Goal: Information Seeking & Learning: Find contact information

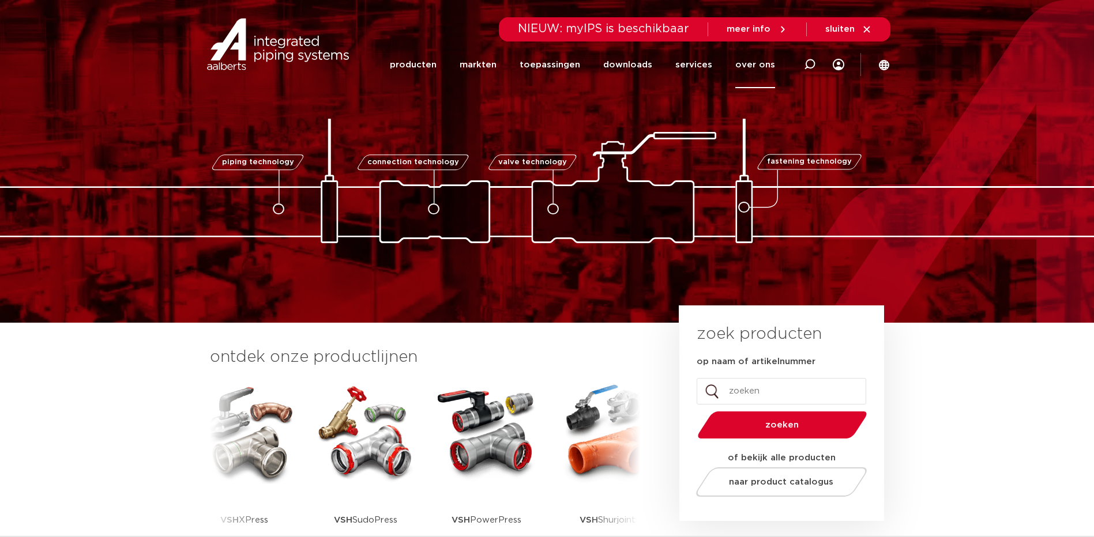
click at [753, 68] on link "over ons" at bounding box center [755, 65] width 40 height 47
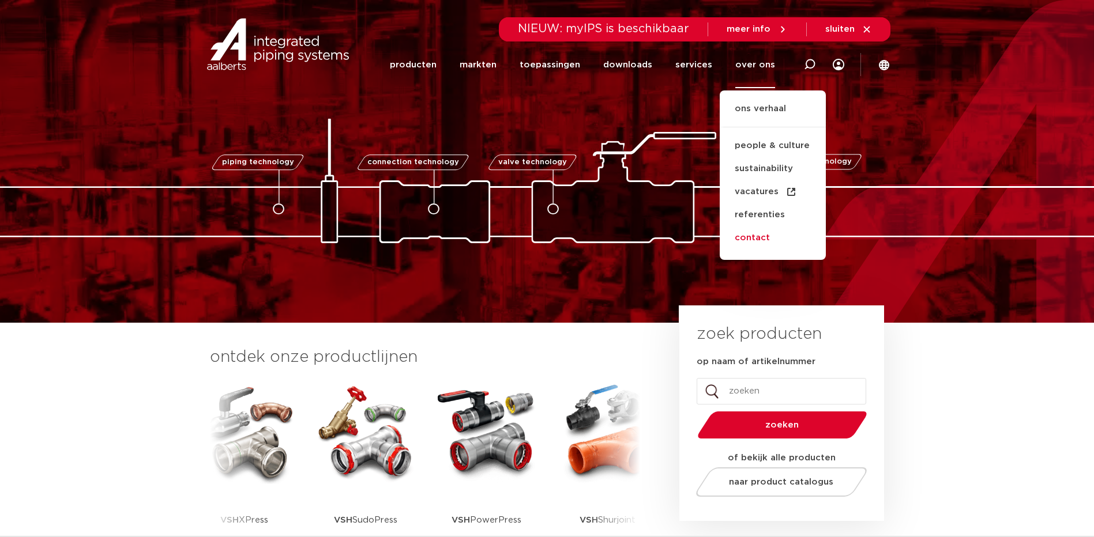
click at [763, 239] on link "contact" at bounding box center [772, 238] width 106 height 23
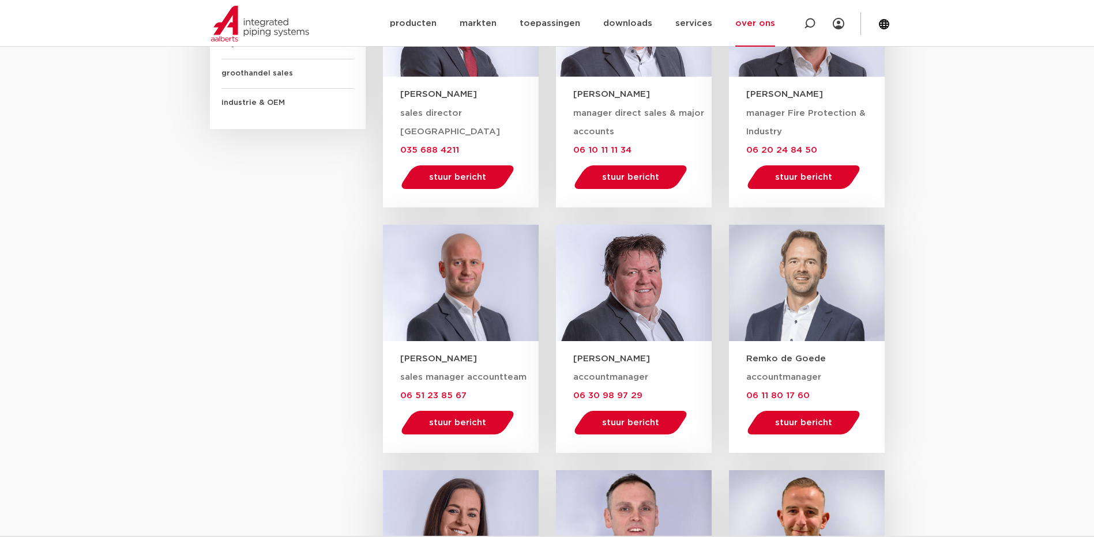
scroll to position [922, 0]
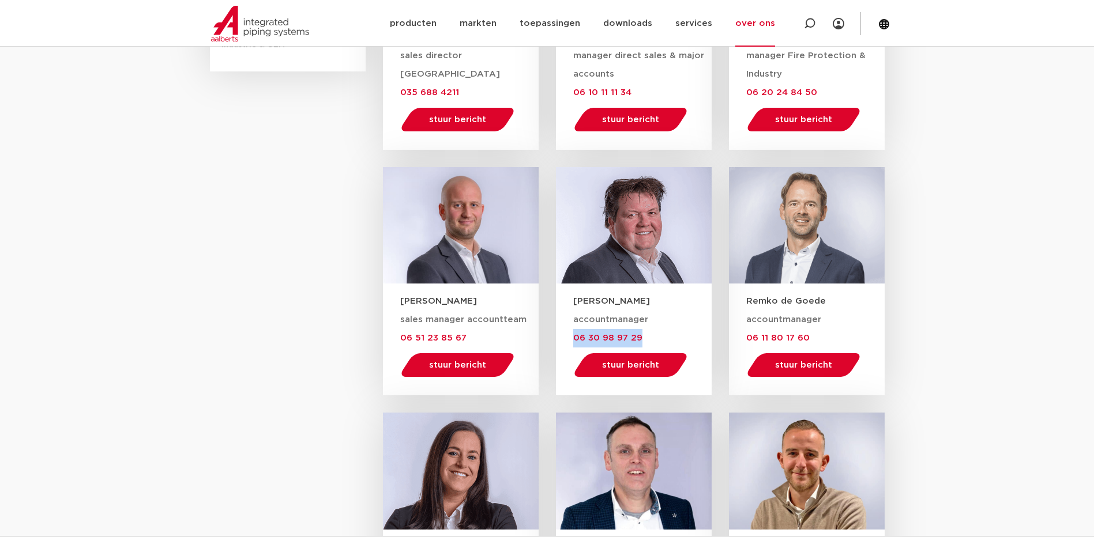
drag, startPoint x: 643, startPoint y: 337, endPoint x: 573, endPoint y: 337, distance: 69.8
click at [573, 337] on div "accountmanager 06 30 98 97 29 stuur bericht [PERSON_NAME][EMAIL_ADDRESS][DOMAIN…" at bounding box center [642, 347] width 138 height 73
drag, startPoint x: 575, startPoint y: 337, endPoint x: 586, endPoint y: 341, distance: 10.9
copy span "06 30 98 97 29"
click at [981, 168] on section "KVK nummer: NR32006018 BTW nummer: NL 005850897B14 Voor sales gerelateerde vrag…" at bounding box center [547, 447] width 1094 height 1475
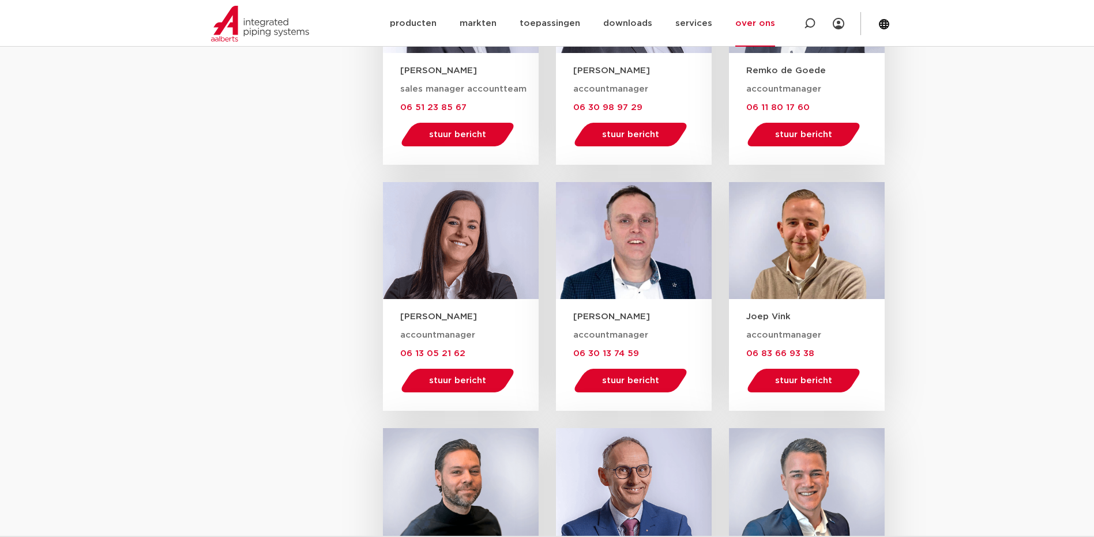
scroll to position [1268, 0]
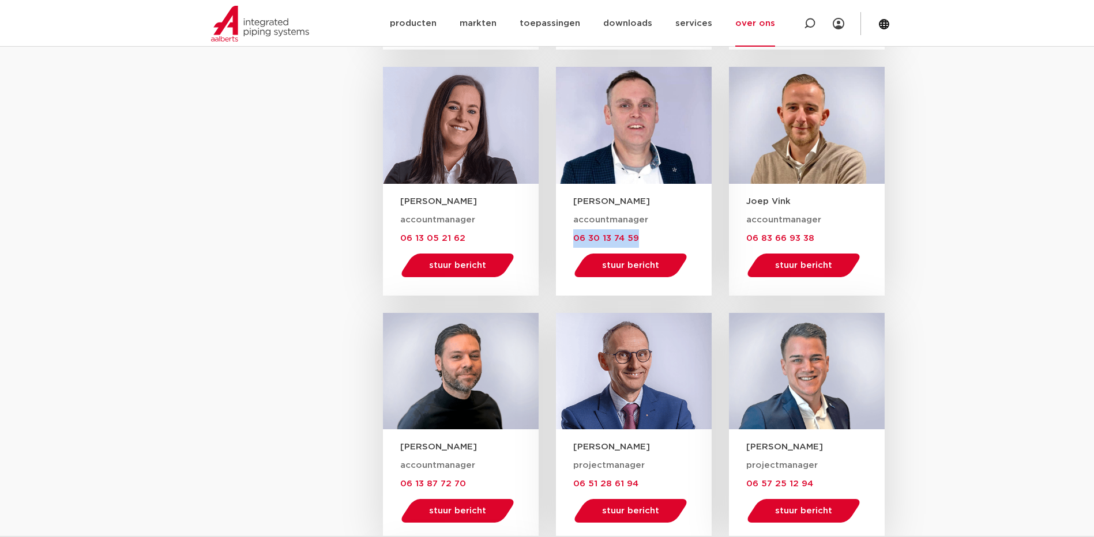
drag, startPoint x: 632, startPoint y: 239, endPoint x: 570, endPoint y: 236, distance: 62.3
click at [570, 236] on div "accountmanager 06 30 13 74 59 stuur bericht [EMAIL_ADDRESS][DOMAIN_NAME]" at bounding box center [634, 252] width 156 height 88
drag, startPoint x: 570, startPoint y: 236, endPoint x: 586, endPoint y: 237, distance: 15.7
copy span "06 30 13 74 59"
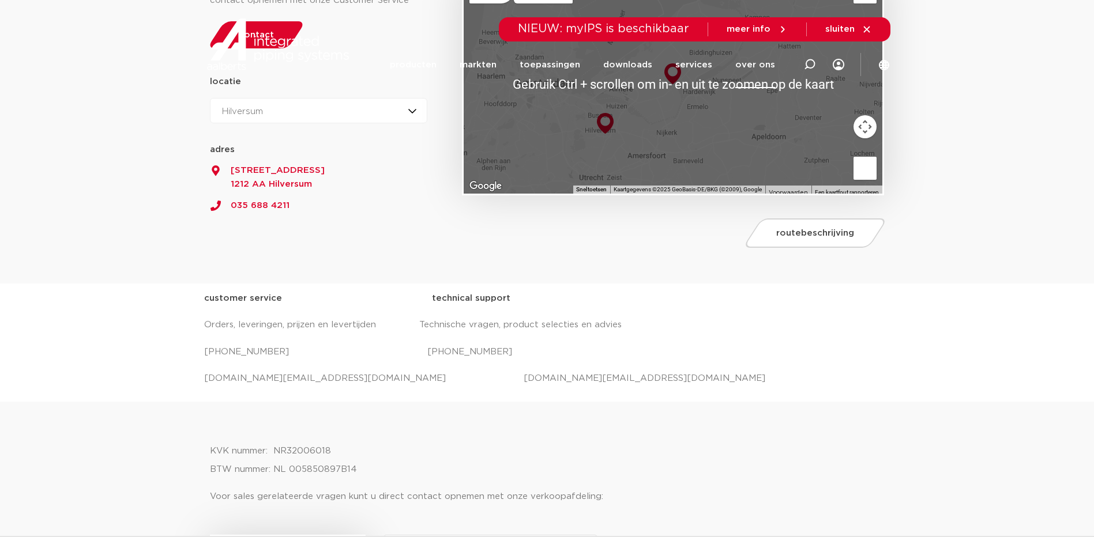
scroll to position [0, 0]
